Goal: Find specific page/section: Locate a particular part of the current website

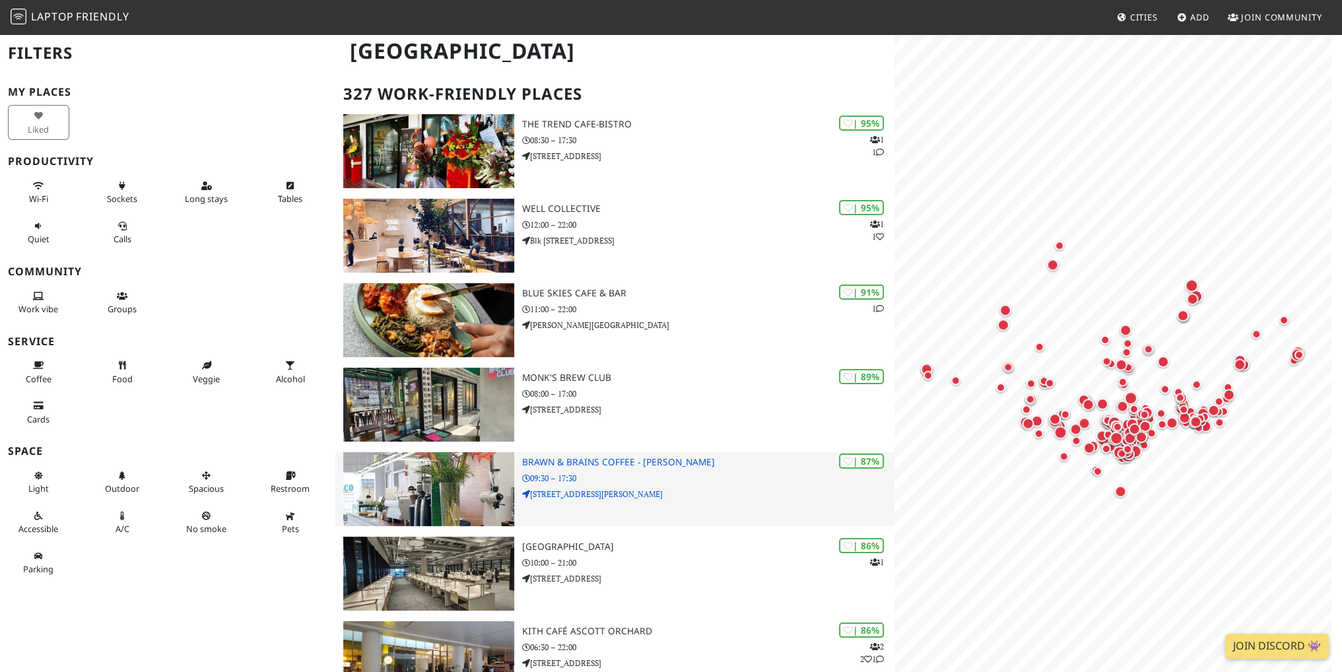
scroll to position [66, 0]
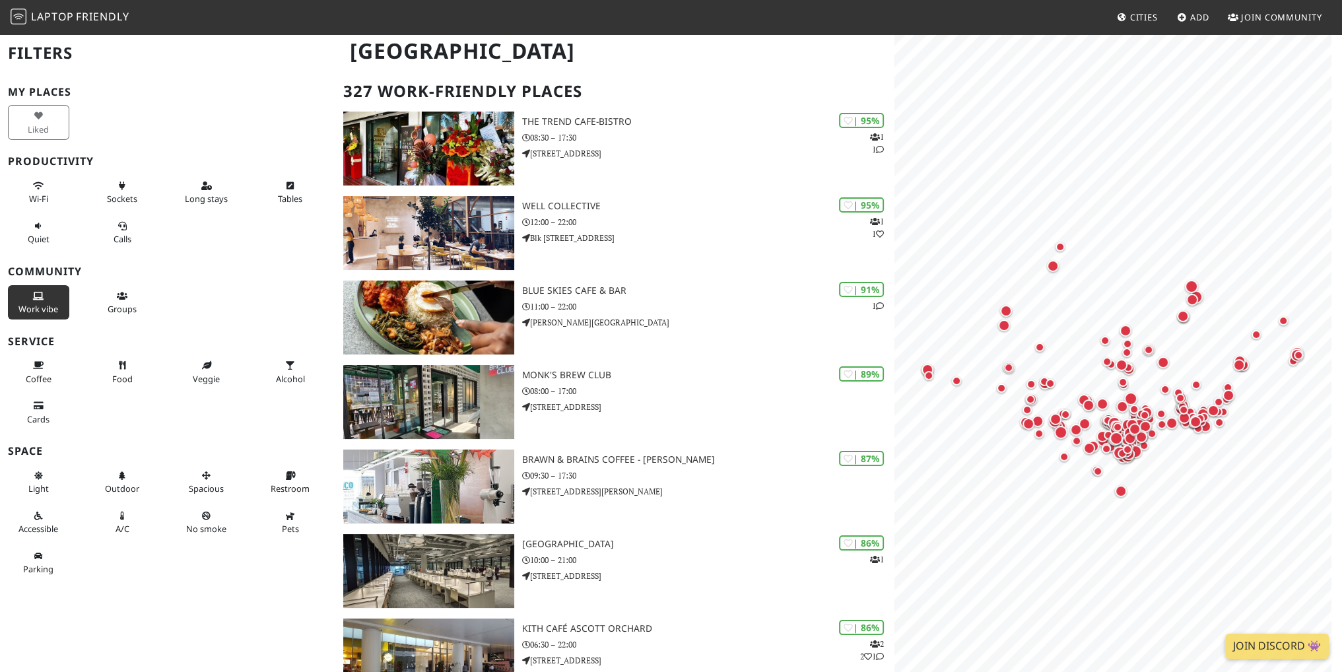
click at [36, 298] on icon at bounding box center [38, 296] width 11 height 9
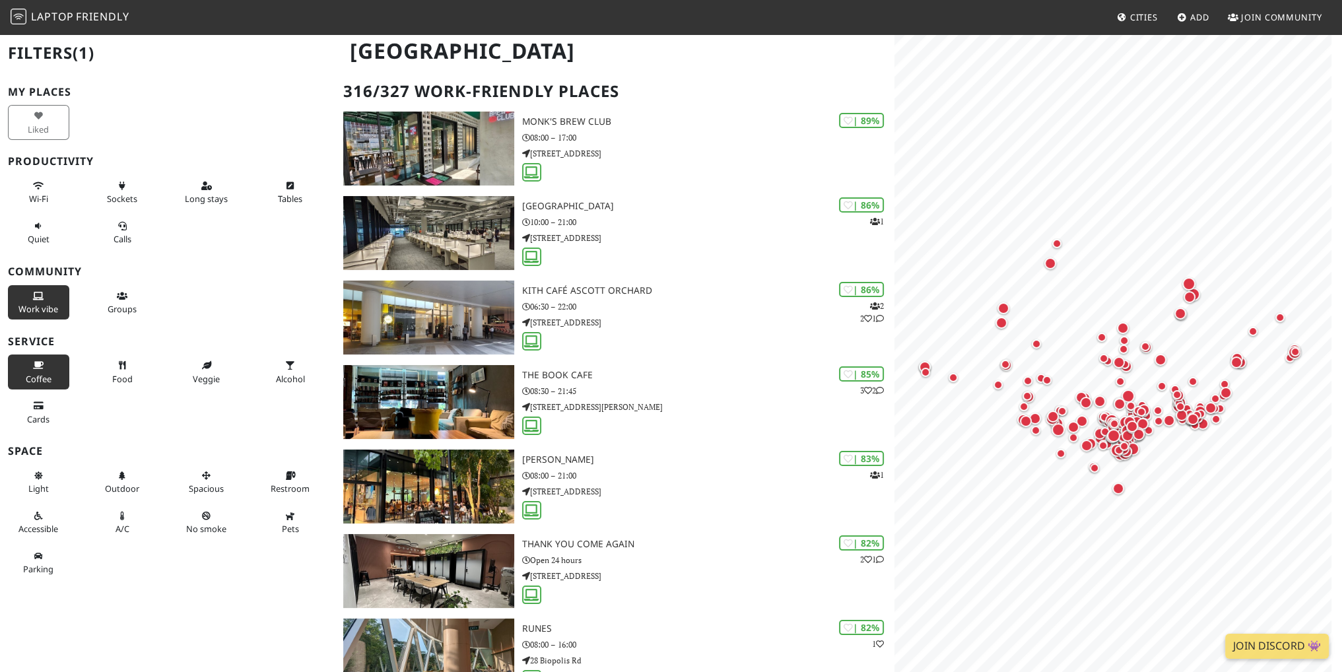
click at [46, 374] on span "Coffee" at bounding box center [39, 379] width 26 height 12
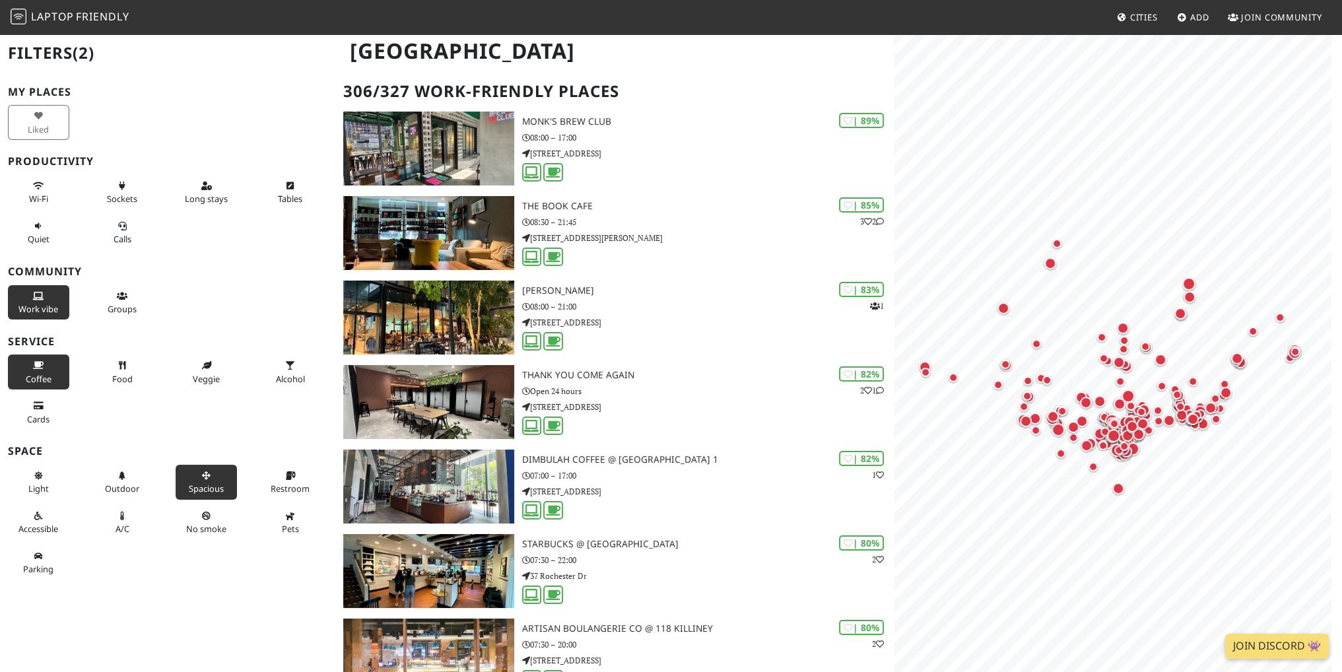
click at [217, 476] on button "Spacious" at bounding box center [206, 482] width 61 height 35
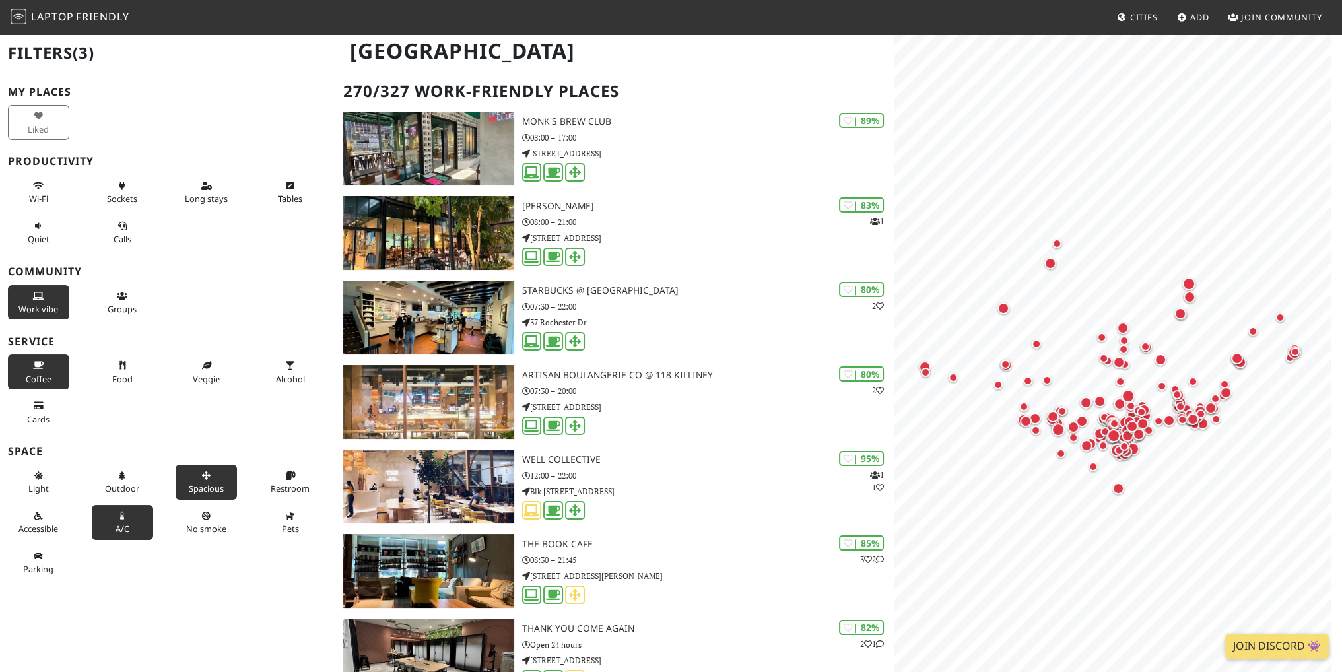
click at [127, 531] on button "A/C" at bounding box center [122, 522] width 61 height 35
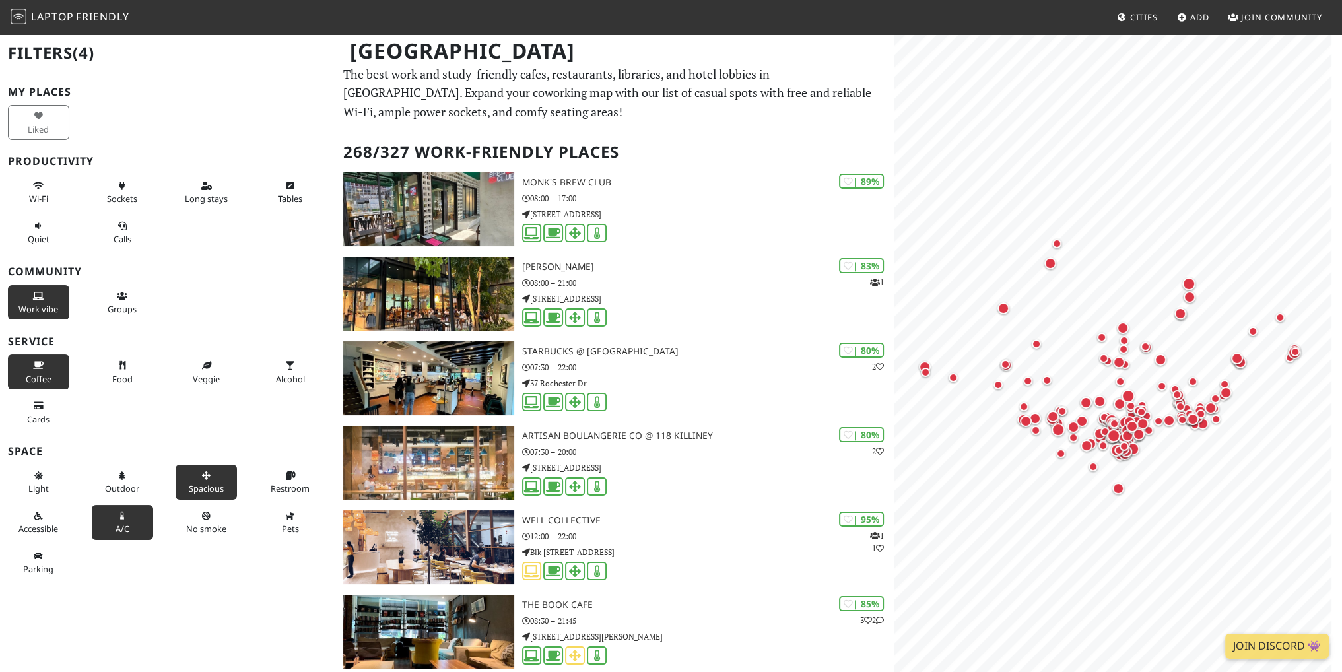
scroll to position [0, 0]
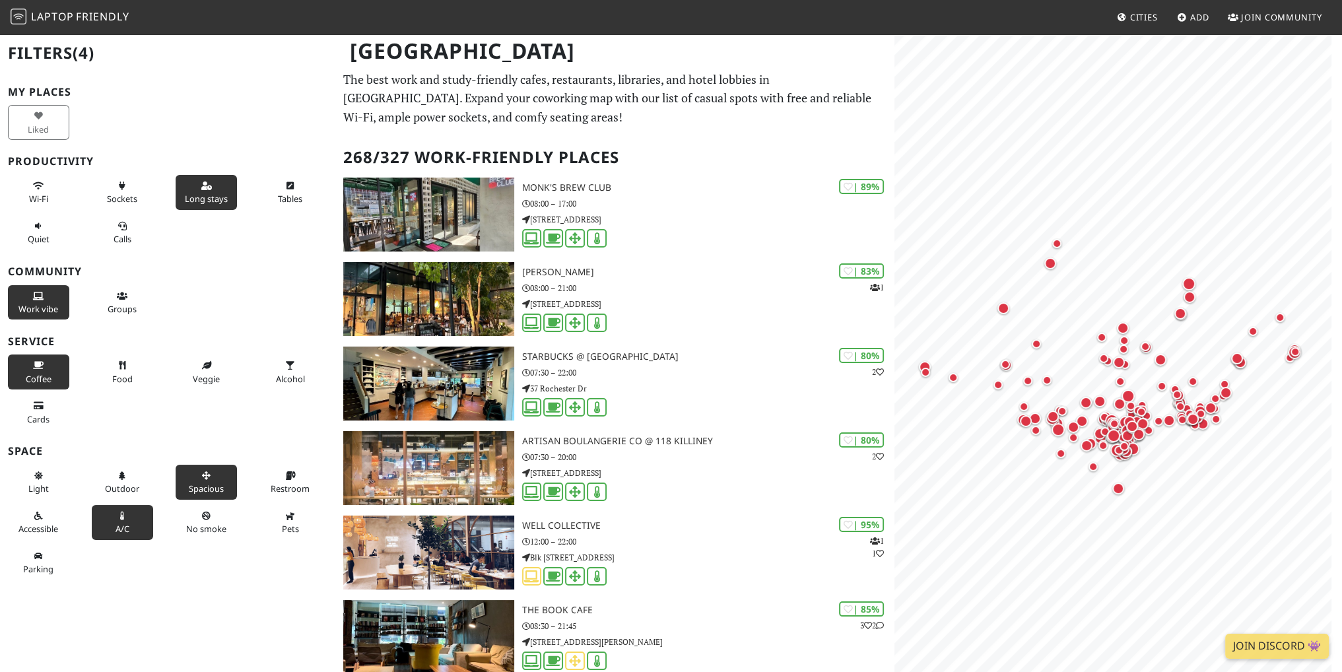
click at [209, 197] on span "Long stays" at bounding box center [206, 199] width 43 height 12
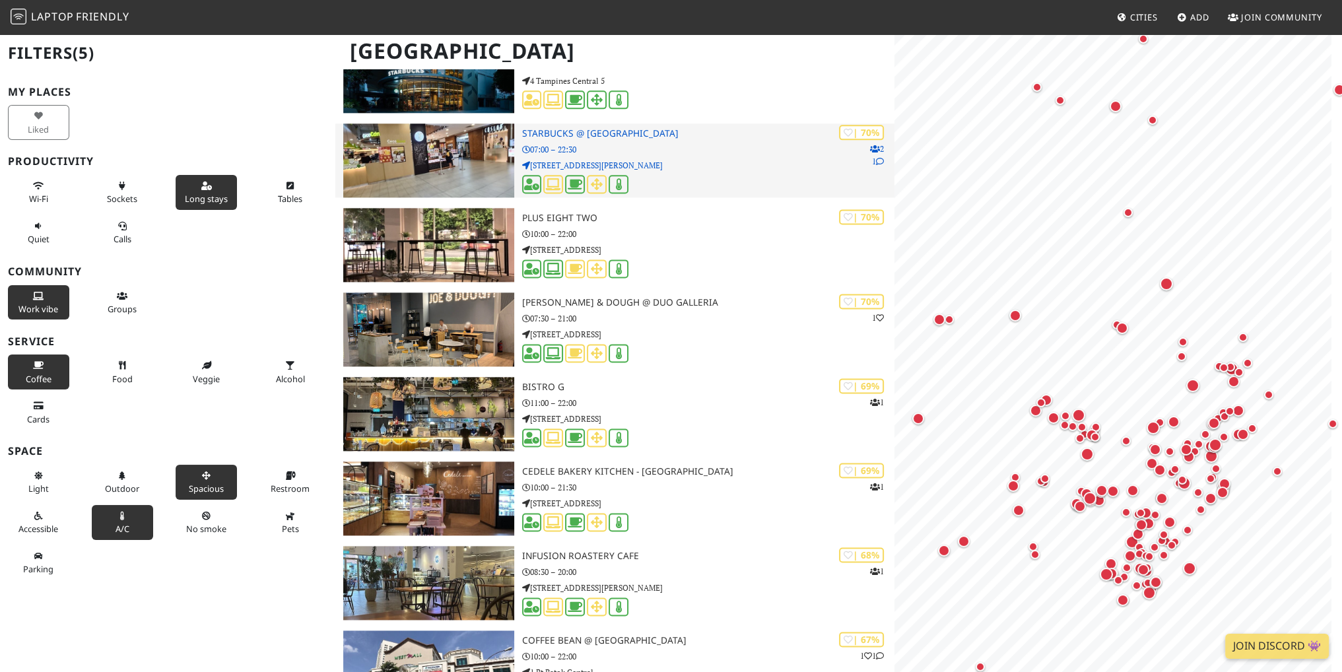
scroll to position [2443, 0]
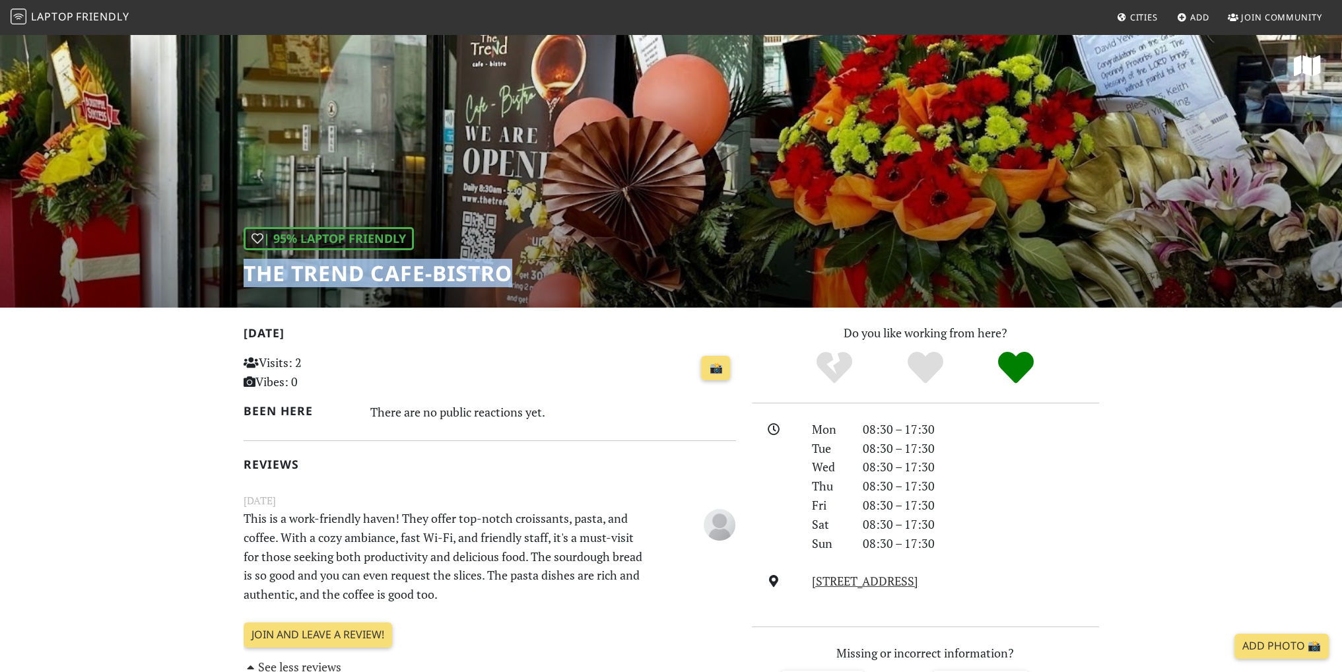
drag, startPoint x: 512, startPoint y: 277, endPoint x: 191, endPoint y: 292, distance: 321.2
click at [191, 292] on div "| 95% Laptop Friendly The Trend cafe-bistro" at bounding box center [671, 170] width 1342 height 275
click at [565, 358] on div "📸" at bounding box center [574, 369] width 323 height 36
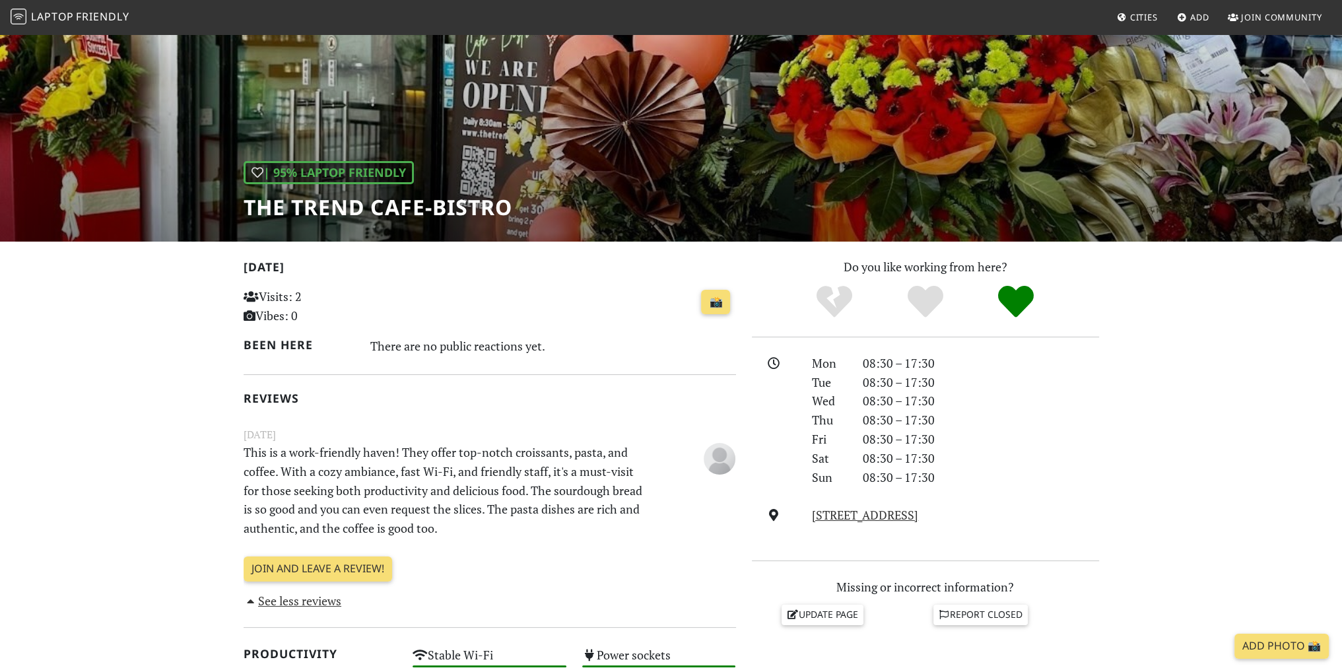
scroll to position [132, 0]
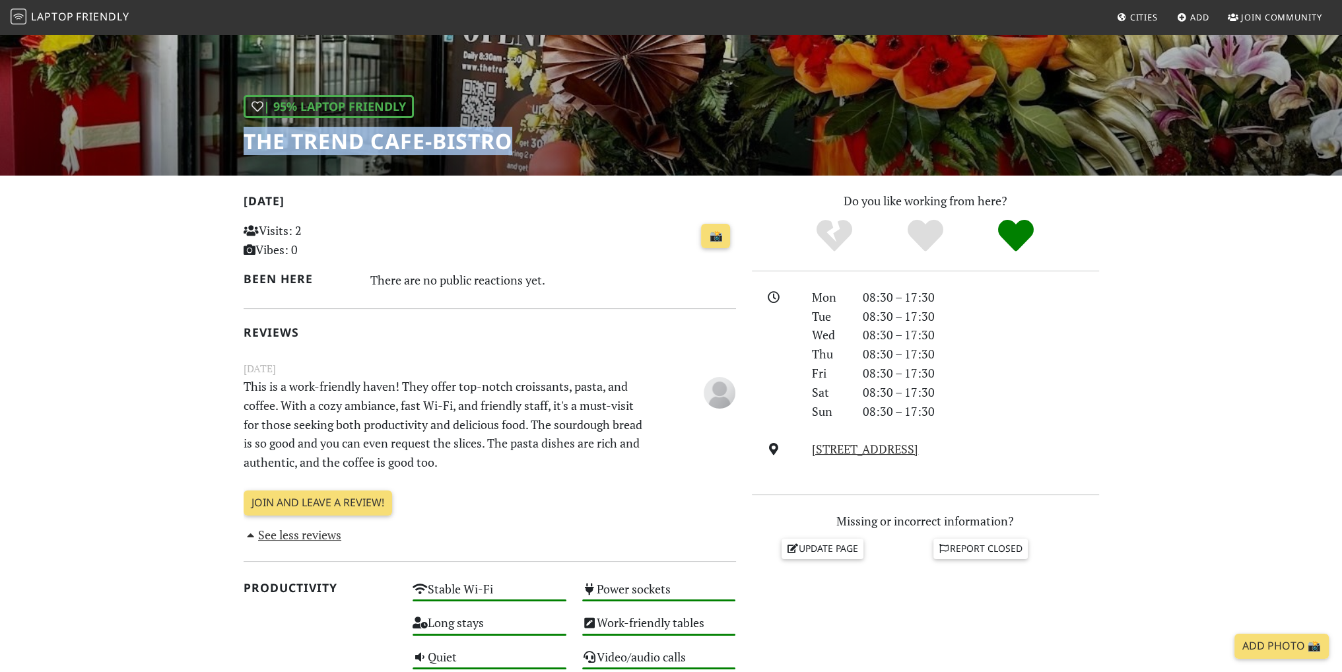
drag, startPoint x: 522, startPoint y: 140, endPoint x: 246, endPoint y: 135, distance: 275.3
click at [246, 135] on div "| 95% Laptop Friendly The Trend cafe-bistro" at bounding box center [671, 38] width 1342 height 275
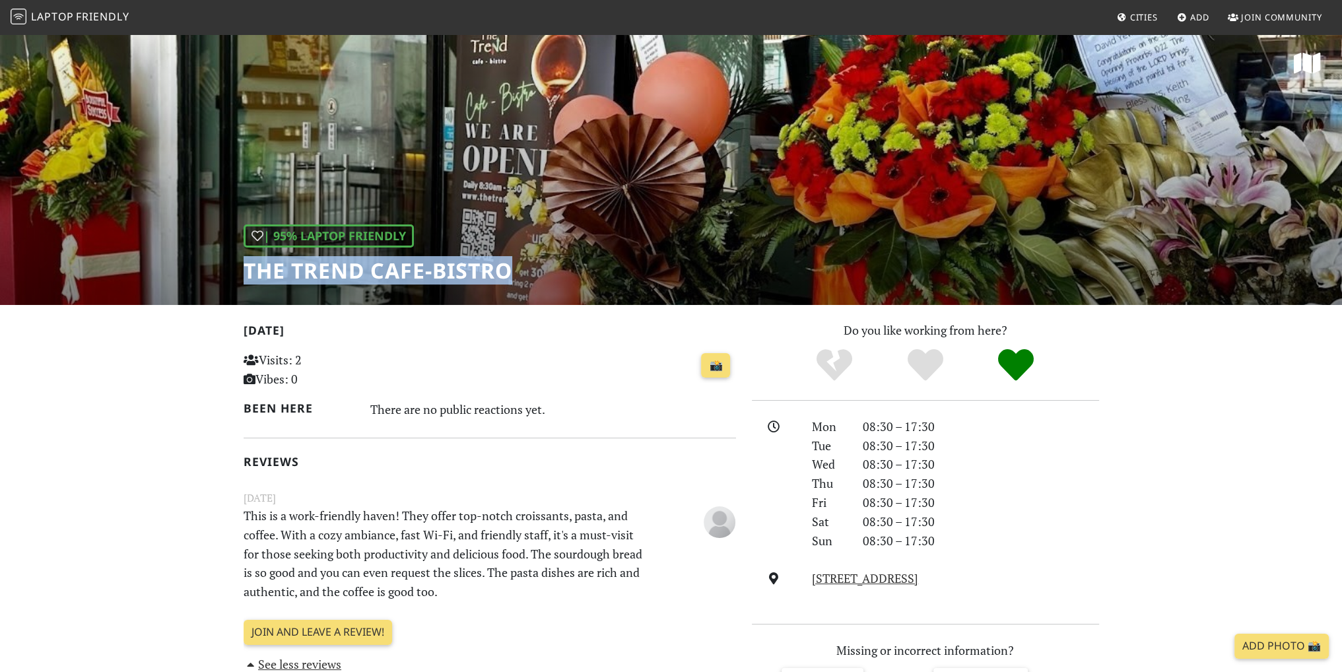
scroll to position [0, 0]
